Goal: Navigation & Orientation: Find specific page/section

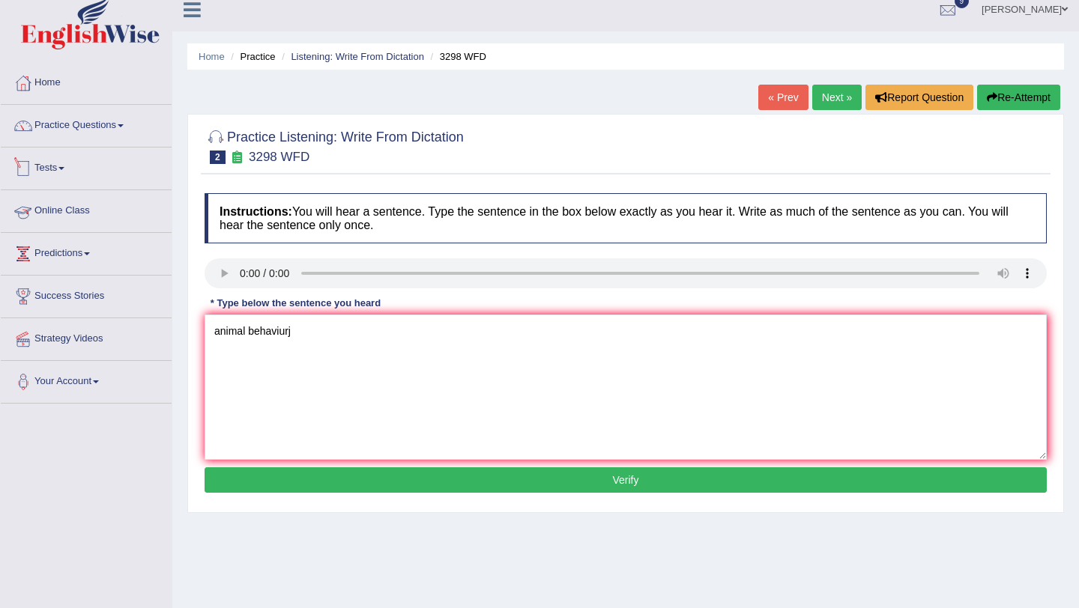
click at [74, 162] on link "Tests" at bounding box center [86, 166] width 171 height 37
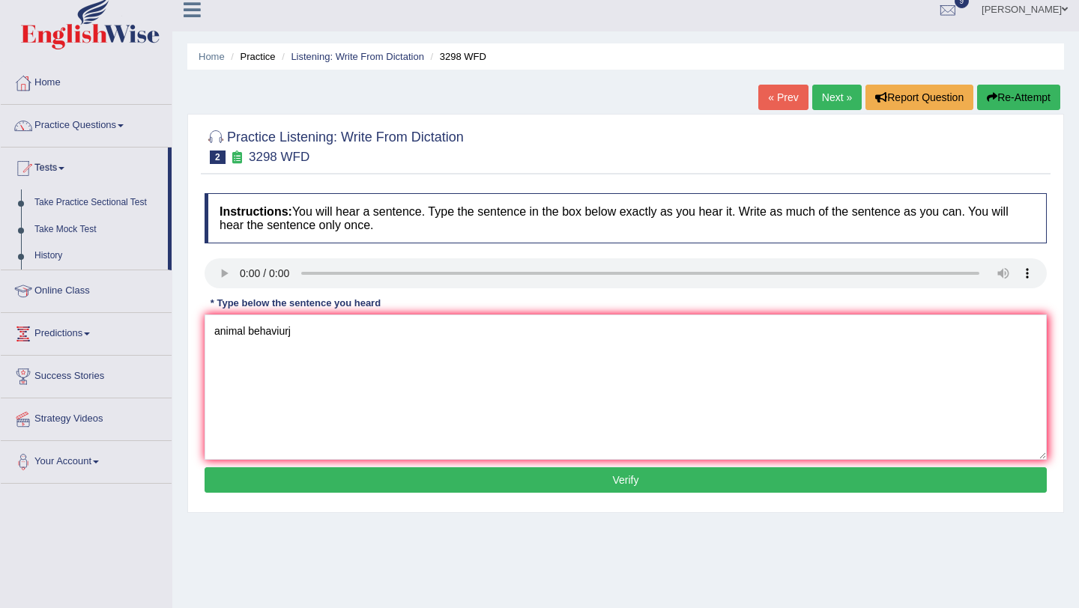
click at [94, 125] on link "Practice Questions" at bounding box center [86, 123] width 171 height 37
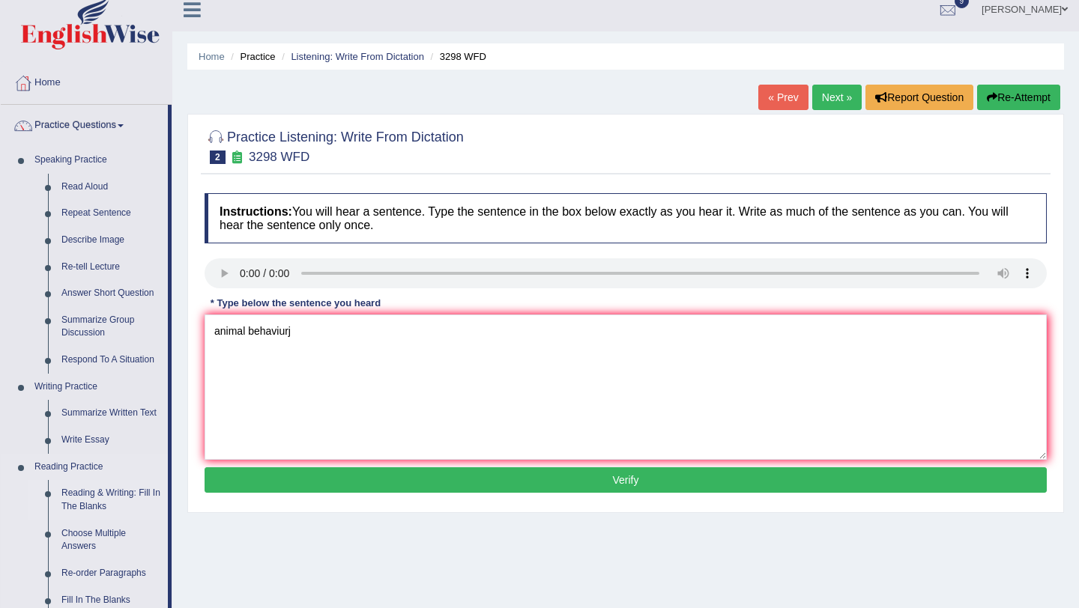
click at [97, 507] on link "Reading & Writing: Fill In The Blanks" at bounding box center [111, 500] width 113 height 40
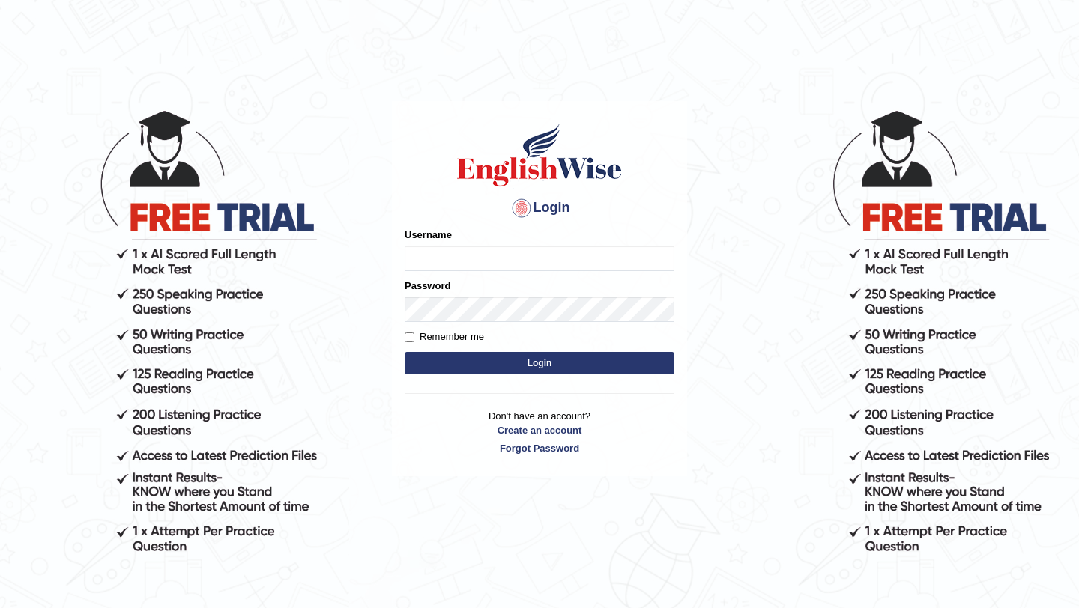
type input "Arjun12"
click at [523, 369] on button "Login" at bounding box center [540, 363] width 270 height 22
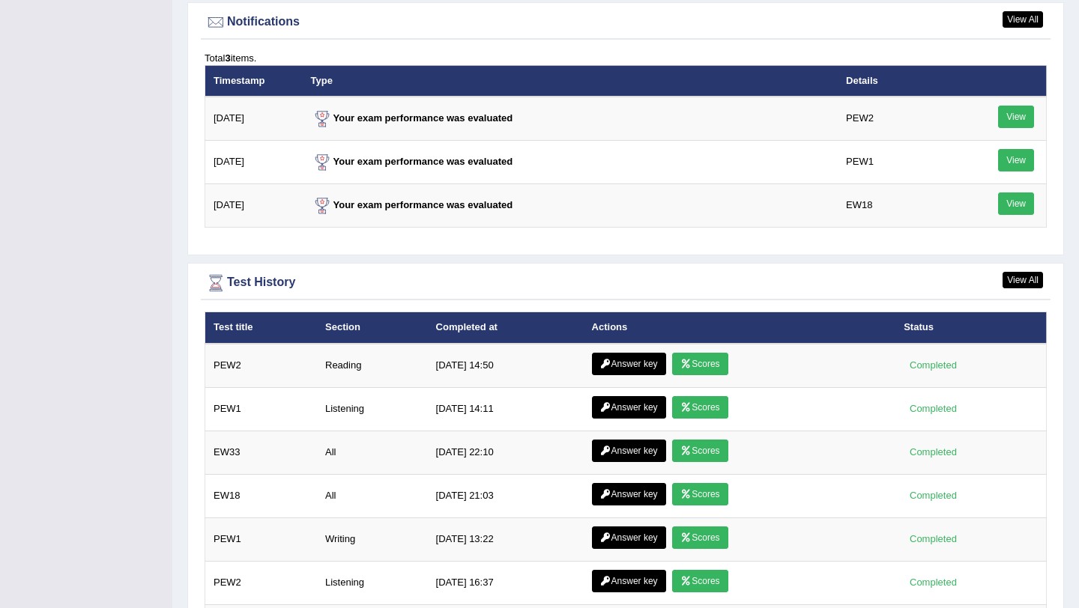
scroll to position [2083, 0]
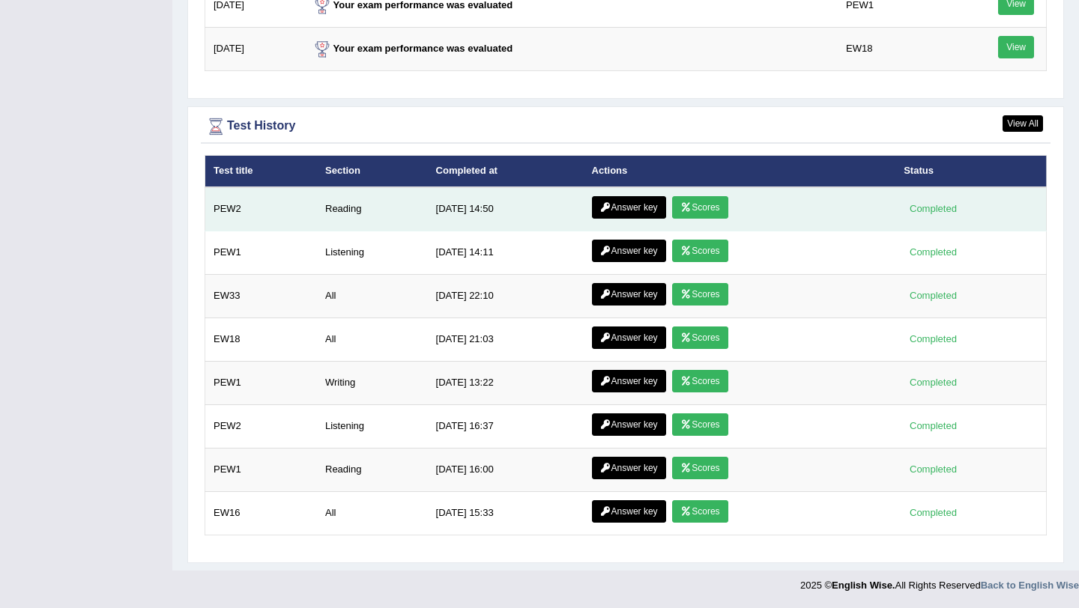
click at [710, 213] on link "Scores" at bounding box center [699, 207] width 55 height 22
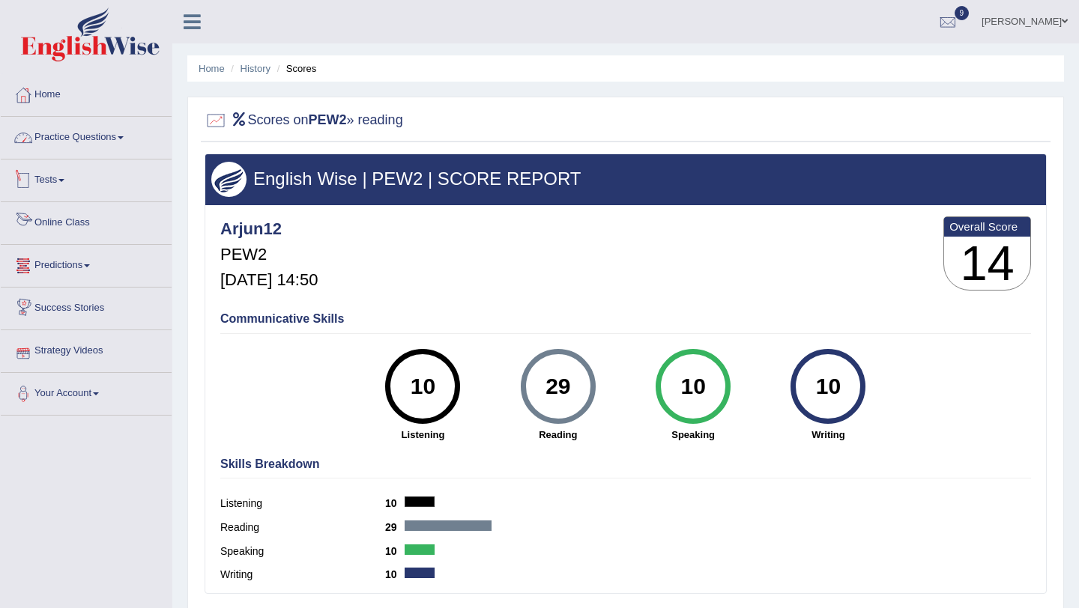
click at [73, 147] on link "Practice Questions" at bounding box center [86, 135] width 171 height 37
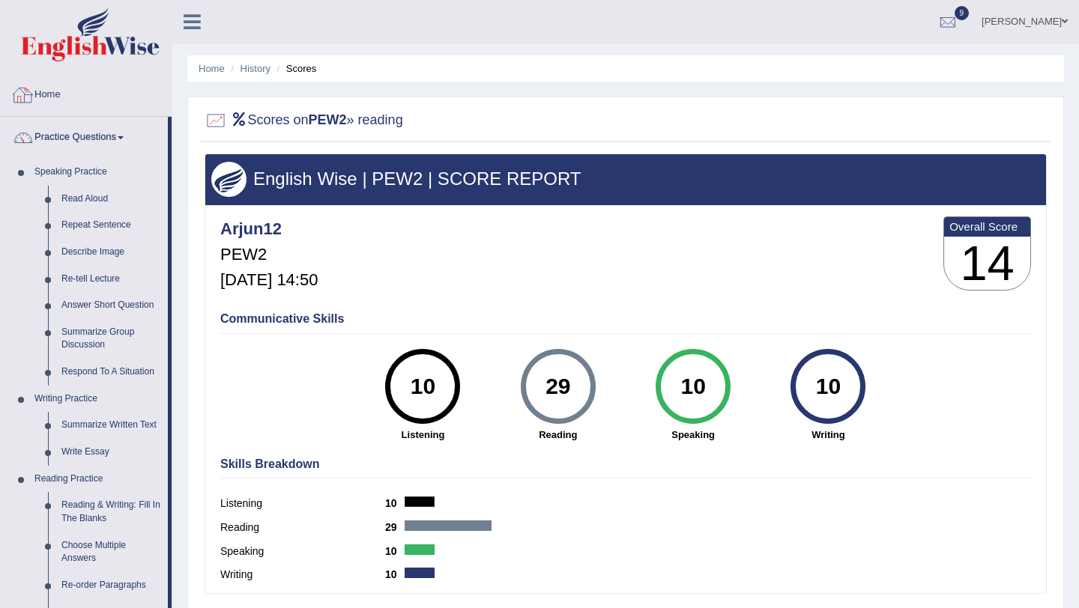
click at [44, 96] on link "Home" at bounding box center [86, 92] width 171 height 37
